Goal: Book appointment/travel/reservation

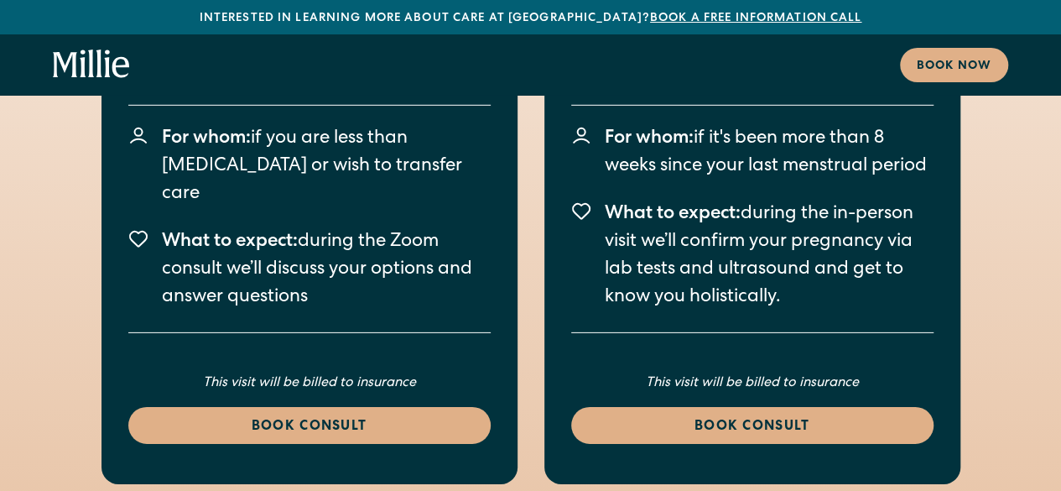
scroll to position [2455, 0]
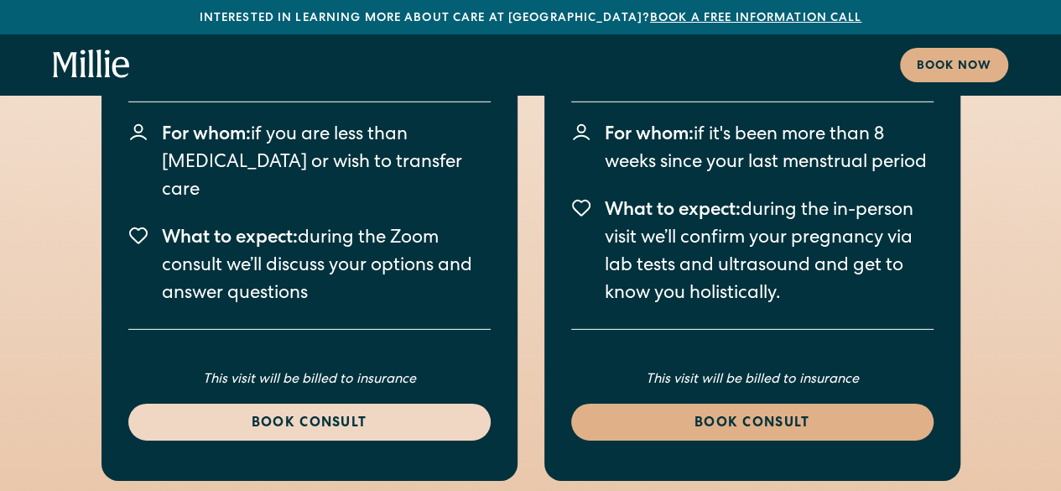
click at [289, 404] on link "Book consult" at bounding box center [309, 422] width 362 height 37
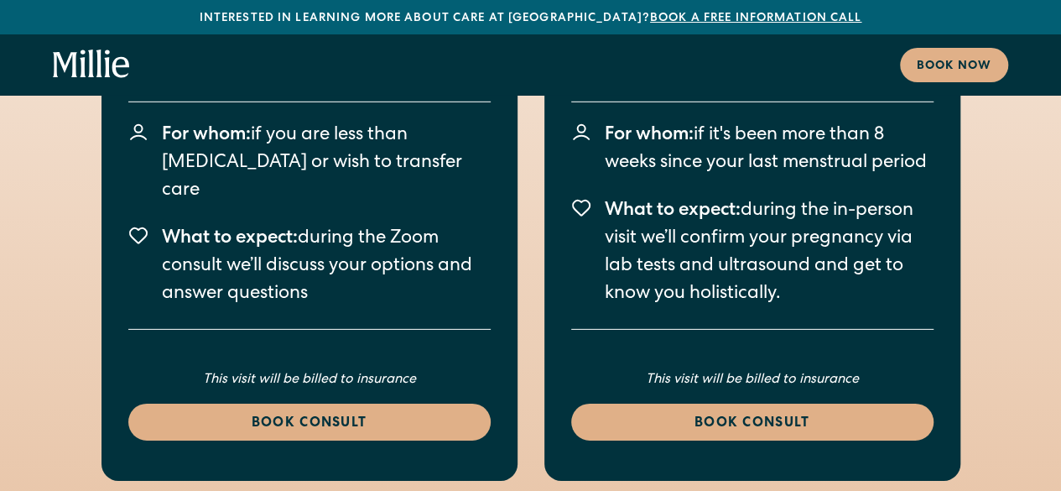
scroll to position [2591, 0]
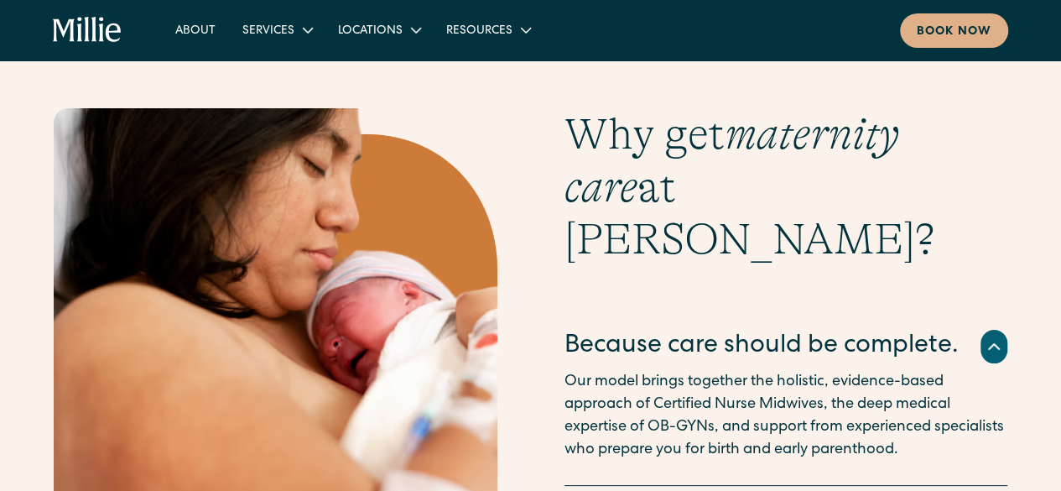
scroll to position [3324, 0]
